Goal: Transaction & Acquisition: Obtain resource

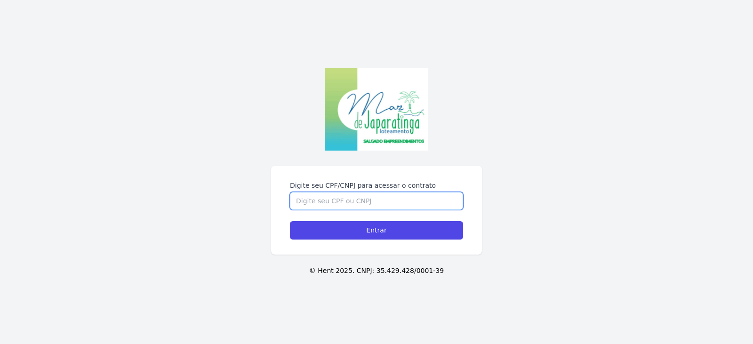
click at [317, 200] on input "Digite seu CPF/CNPJ para acessar o contrato" at bounding box center [376, 201] width 173 height 18
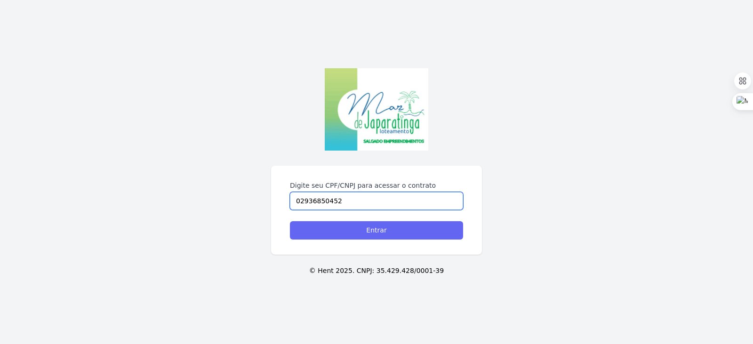
type input "02936850452"
click at [372, 231] on input "Entrar" at bounding box center [376, 230] width 173 height 18
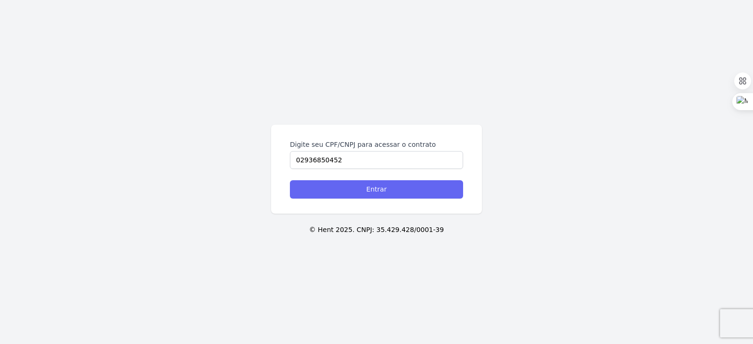
type input "02936850452"
click at [374, 191] on input "Entrar" at bounding box center [376, 189] width 173 height 18
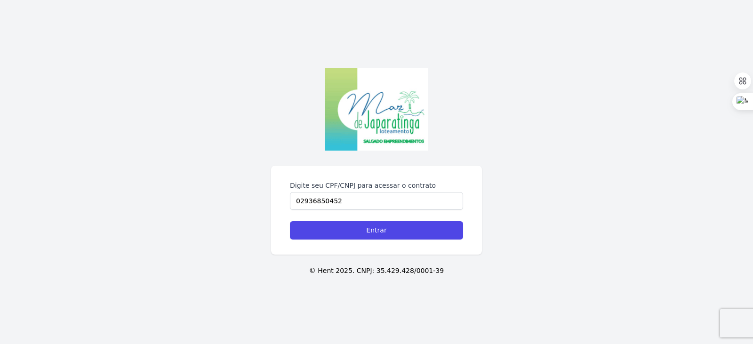
type input "02936850452"
click at [290, 221] on input "Entrar" at bounding box center [376, 230] width 173 height 18
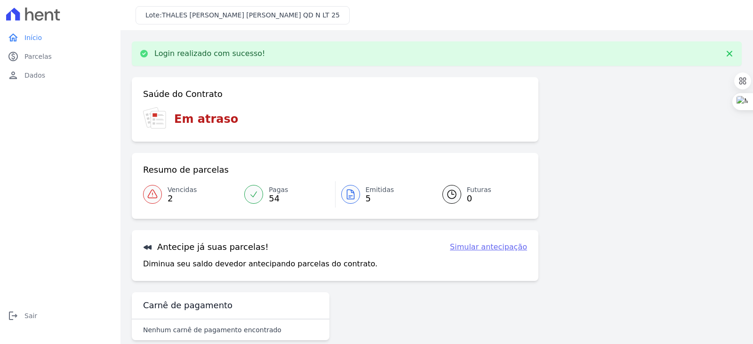
click at [175, 191] on span "Vencidas" at bounding box center [181, 190] width 29 height 10
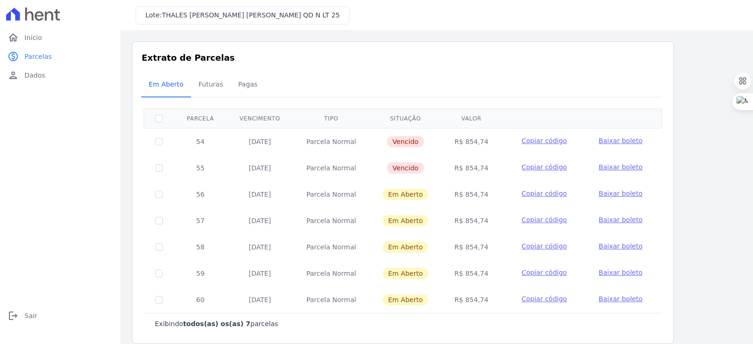
click at [542, 140] on span "Copiar código" at bounding box center [543, 141] width 45 height 8
click at [607, 141] on span "Baixar boleto" at bounding box center [620, 141] width 44 height 8
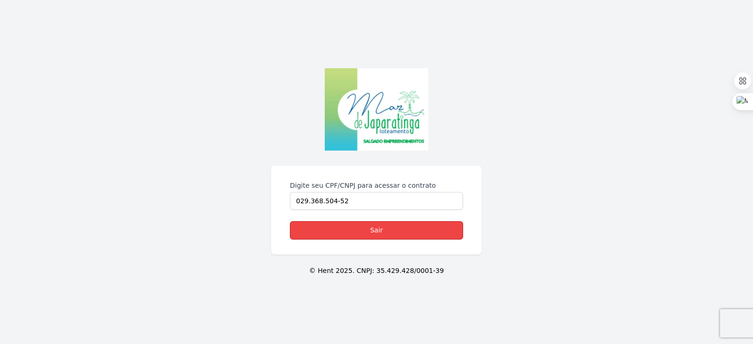
click at [378, 228] on link "Sair" at bounding box center [376, 230] width 173 height 18
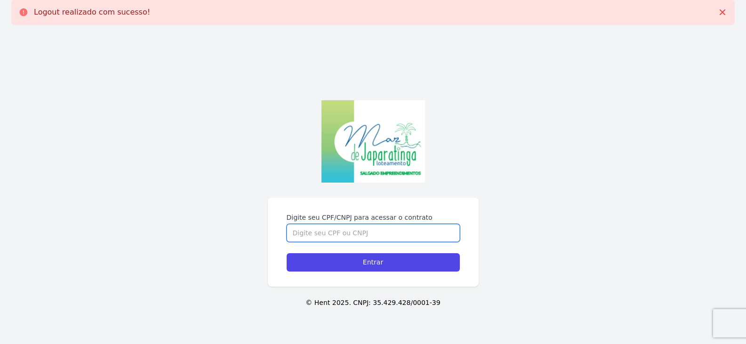
click at [301, 234] on input "Digite seu CPF/CNPJ para acessar o contrato" at bounding box center [372, 233] width 173 height 18
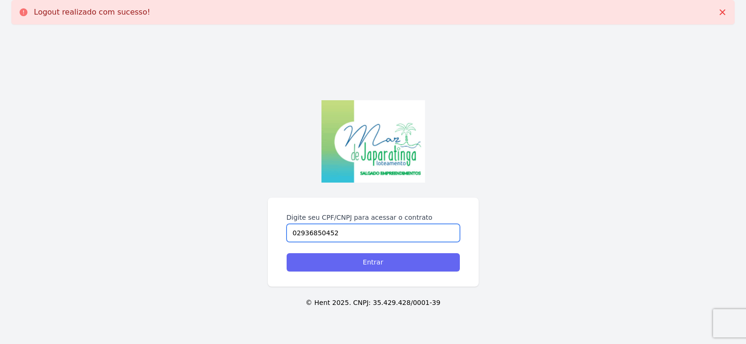
type input "02936850452"
click at [380, 263] on input "Entrar" at bounding box center [372, 262] width 173 height 18
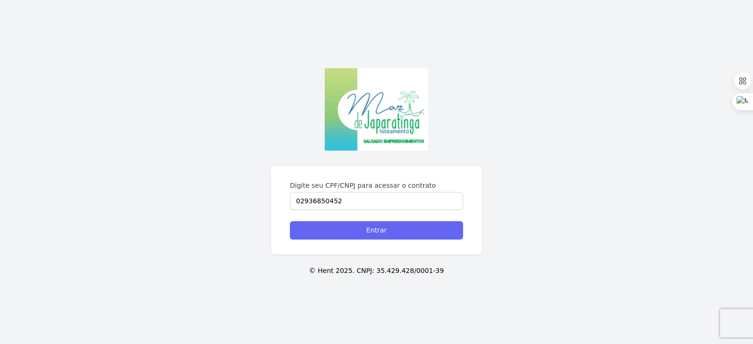
type input "02936850452"
click at [372, 232] on input "Entrar" at bounding box center [376, 230] width 173 height 18
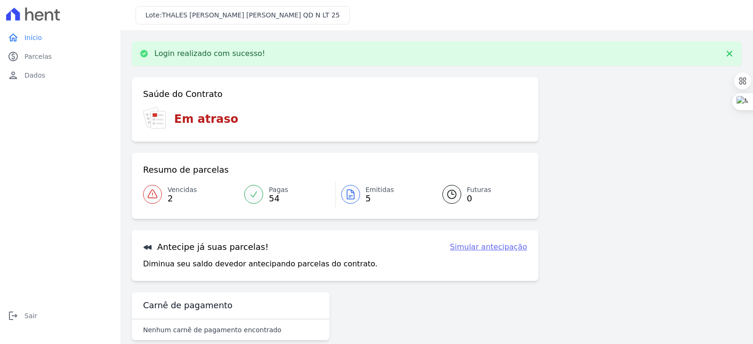
click at [179, 188] on span "Vencidas" at bounding box center [181, 190] width 29 height 10
